Goal: Leave review/rating: Leave review/rating

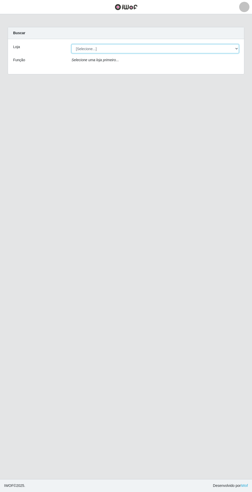
click at [160, 49] on select "[Selecione...] Atacado Vem - Loja 31 [GEOGRAPHIC_DATA]" at bounding box center [154, 48] width 167 height 9
select select "437"
click at [71, 44] on select "[Selecione...] Atacado Vem - Loja 31 [GEOGRAPHIC_DATA]" at bounding box center [154, 48] width 167 height 9
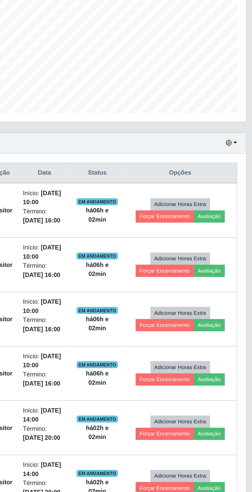
scroll to position [10, 0]
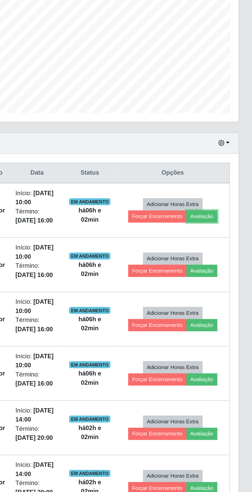
click at [228, 236] on button "Avaliação" at bounding box center [222, 235] width 18 height 7
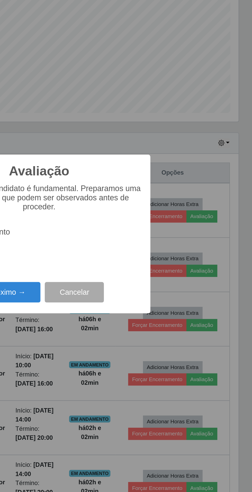
click at [116, 286] on button "Próximo →" at bounding box center [107, 280] width 39 height 12
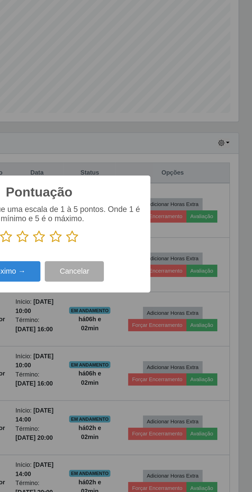
click at [146, 251] on icon at bounding box center [145, 248] width 7 height 8
click at [142, 251] on input "radio" at bounding box center [142, 251] width 0 height 0
click at [116, 274] on button "Próximo →" at bounding box center [107, 268] width 39 height 12
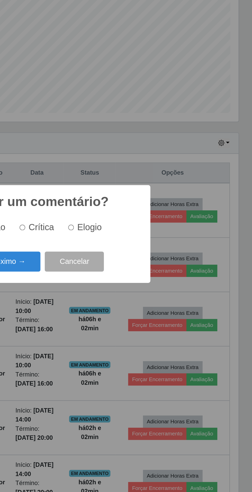
click at [115, 268] on button "Próximo →" at bounding box center [107, 262] width 39 height 12
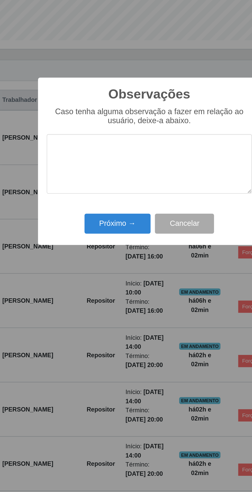
click at [138, 304] on div "Observações × Caso tenha alguma observação a fazer em relação ao usuário, deixe…" at bounding box center [126, 246] width 252 height 492
click at [110, 283] on button "Próximo →" at bounding box center [107, 283] width 39 height 12
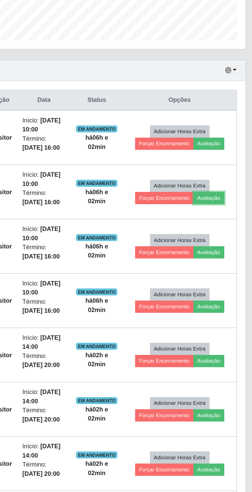
click at [228, 266] on button "Avaliação" at bounding box center [222, 267] width 18 height 7
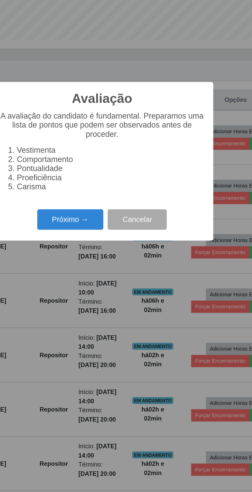
click at [113, 278] on button "Próximo →" at bounding box center [107, 280] width 39 height 12
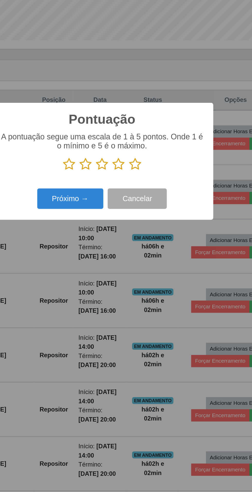
click at [145, 250] on icon at bounding box center [145, 248] width 7 height 8
click at [142, 251] on input "radio" at bounding box center [142, 251] width 0 height 0
click at [115, 267] on button "Próximo →" at bounding box center [107, 268] width 39 height 12
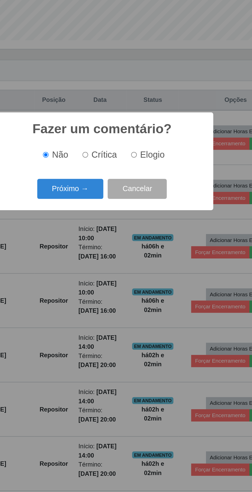
click at [113, 263] on button "Próximo →" at bounding box center [107, 262] width 39 height 12
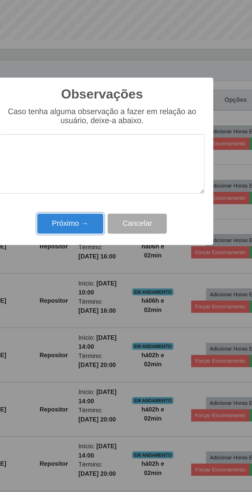
click at [111, 278] on button "Próximo →" at bounding box center [107, 283] width 39 height 12
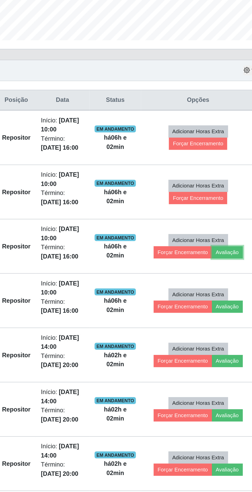
click at [228, 299] on button "Avaliação" at bounding box center [222, 299] width 18 height 7
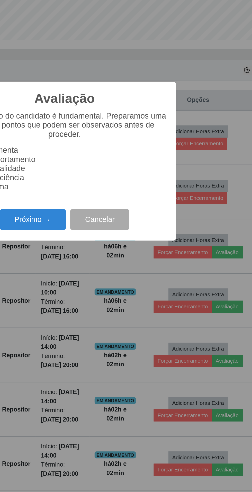
click at [111, 280] on button "Próximo →" at bounding box center [107, 280] width 39 height 12
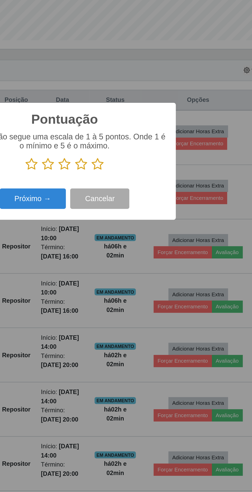
click at [146, 246] on icon at bounding box center [145, 248] width 7 height 8
click at [142, 251] on input "radio" at bounding box center [142, 251] width 0 height 0
click at [114, 266] on button "Próximo →" at bounding box center [107, 268] width 39 height 12
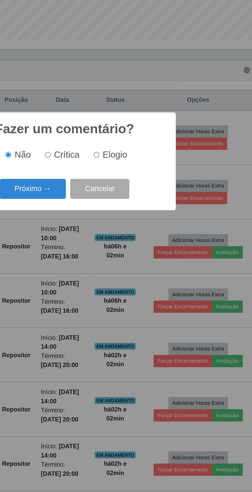
click at [110, 264] on button "Próximo →" at bounding box center [107, 262] width 39 height 12
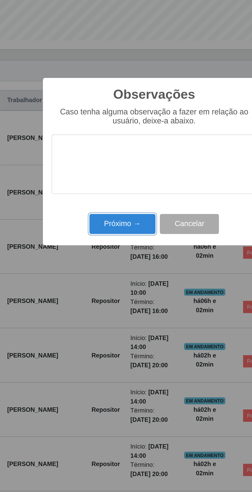
click at [109, 282] on button "Próximo →" at bounding box center [107, 283] width 39 height 12
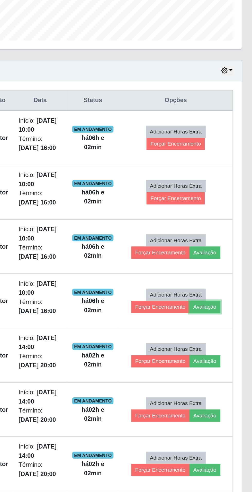
click at [228, 330] on button "Avaliação" at bounding box center [222, 331] width 18 height 7
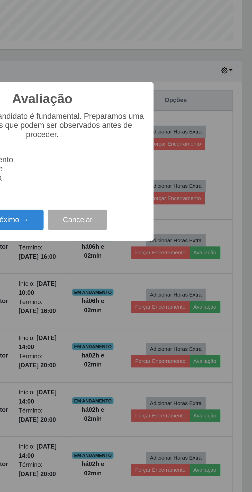
click at [114, 281] on button "Próximo →" at bounding box center [107, 280] width 39 height 12
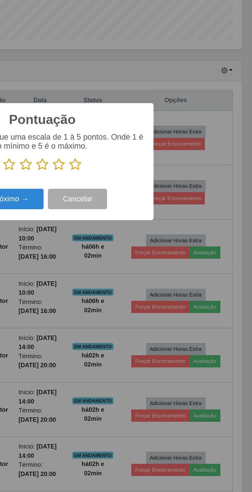
click at [149, 244] on icon at bounding box center [145, 248] width 7 height 8
click at [142, 251] on input "radio" at bounding box center [142, 251] width 0 height 0
click at [119, 265] on button "Próximo →" at bounding box center [107, 268] width 39 height 12
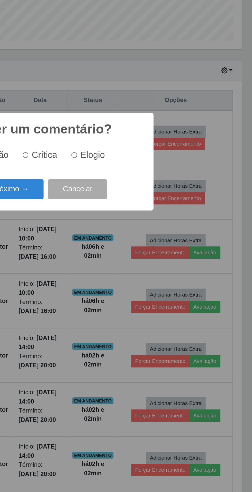
click at [110, 259] on button "Próximo →" at bounding box center [107, 262] width 39 height 12
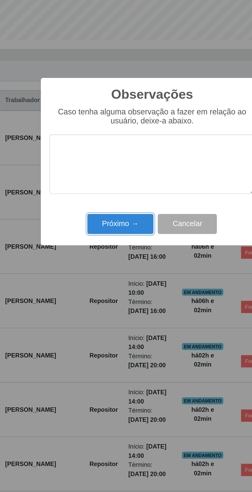
click at [109, 283] on button "Próximo →" at bounding box center [107, 283] width 39 height 12
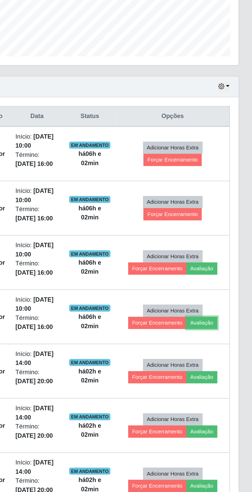
scroll to position [37, 0]
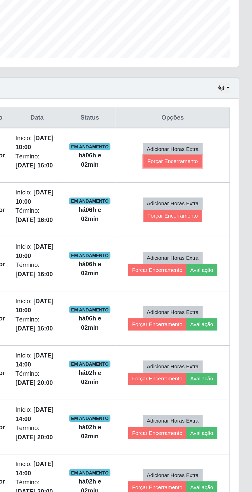
click at [212, 208] on button "Forçar Encerramento" at bounding box center [205, 207] width 34 height 7
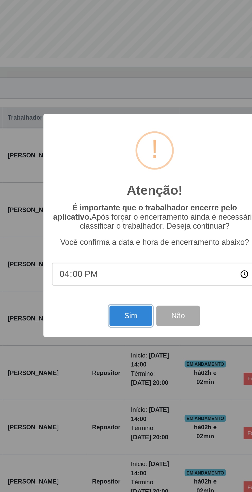
click at [110, 300] on button "Sim" at bounding box center [111, 299] width 25 height 12
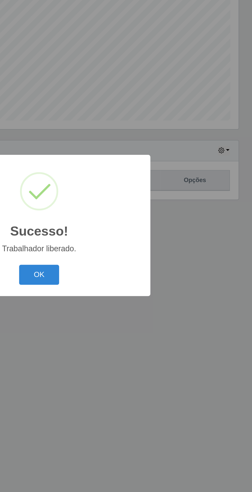
scroll to position [36, 0]
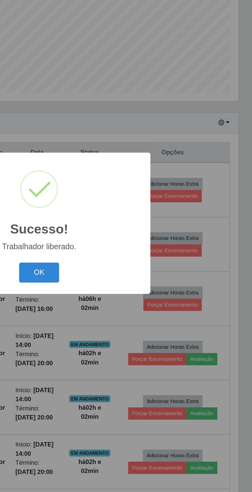
click at [130, 270] on button "OK" at bounding box center [126, 275] width 24 height 12
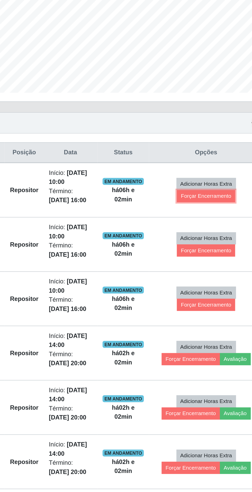
click at [213, 226] on button "Forçar Encerramento" at bounding box center [205, 229] width 34 height 7
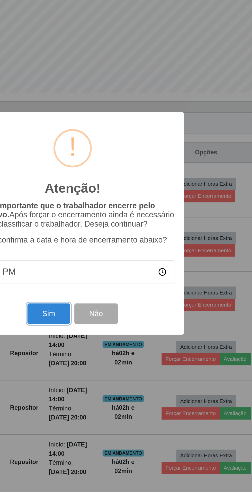
click at [115, 296] on button "Sim" at bounding box center [111, 299] width 25 height 12
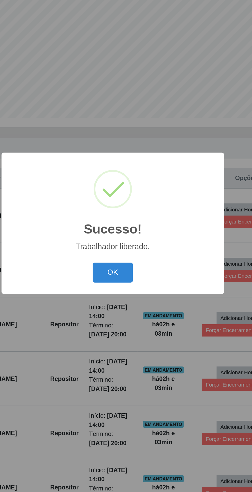
click at [131, 273] on button "OK" at bounding box center [126, 275] width 24 height 12
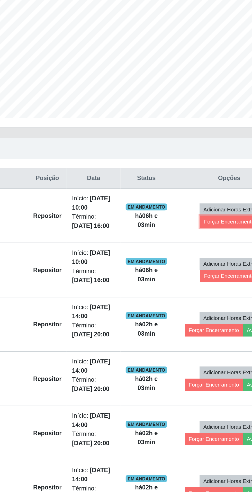
click at [205, 241] on button "Forçar Encerramento" at bounding box center [205, 244] width 34 height 7
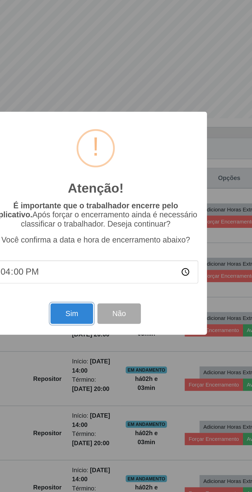
click at [115, 294] on button "Sim" at bounding box center [111, 299] width 25 height 12
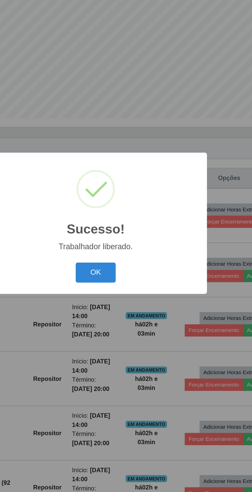
click at [129, 276] on button "OK" at bounding box center [126, 275] width 24 height 12
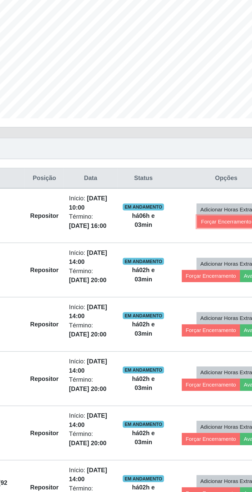
click at [207, 241] on button "Forçar Encerramento" at bounding box center [205, 244] width 34 height 7
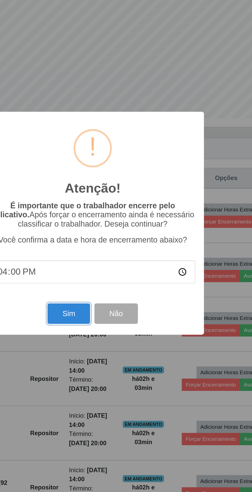
click at [107, 303] on button "Sim" at bounding box center [111, 299] width 25 height 12
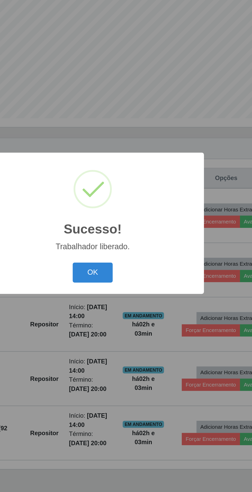
click at [129, 279] on button "OK" at bounding box center [126, 275] width 24 height 12
